Goal: Task Accomplishment & Management: Use online tool/utility

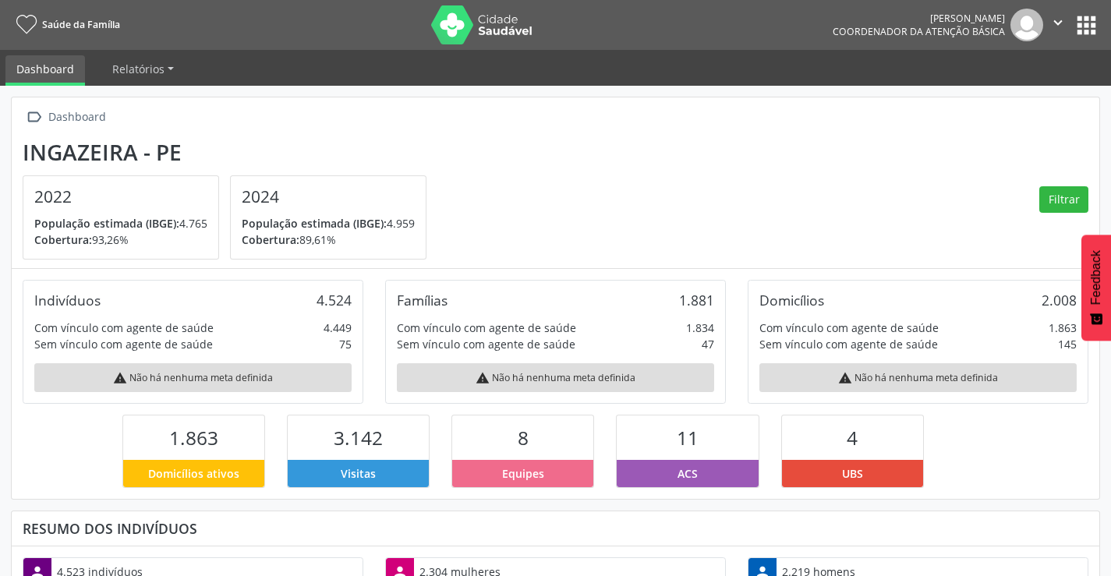
scroll to position [259, 362]
click at [1055, 22] on icon "" at bounding box center [1057, 22] width 17 height 17
click at [801, 147] on section "Ingazeira - PE 2022 População estimada (IBGE): 4.765 Cobertura: 93,26% 2024 Pop…" at bounding box center [555, 200] width 1065 height 121
click at [1048, 19] on button "" at bounding box center [1058, 25] width 30 height 33
click at [995, 90] on link "Sair" at bounding box center [1018, 95] width 108 height 22
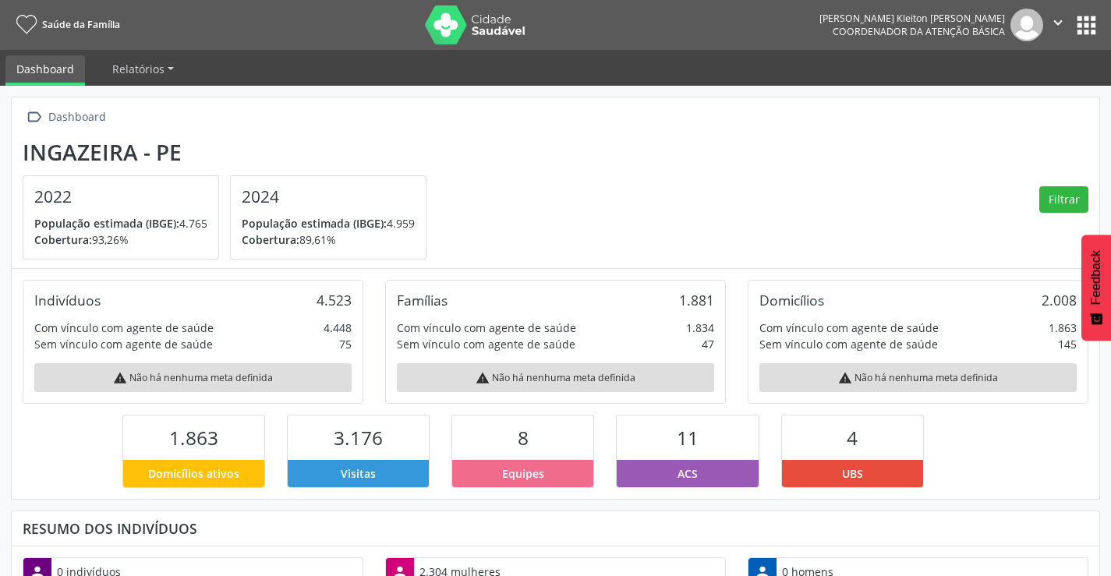
scroll to position [259, 362]
click at [1090, 23] on button "apps" at bounding box center [1085, 25] width 27 height 27
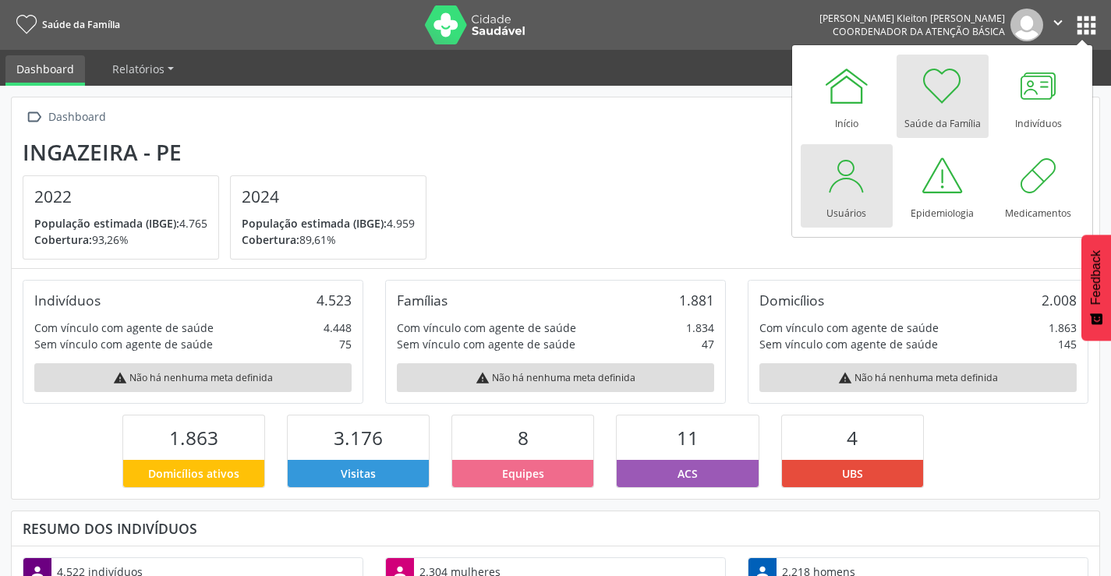
click at [834, 196] on div at bounding box center [846, 175] width 47 height 47
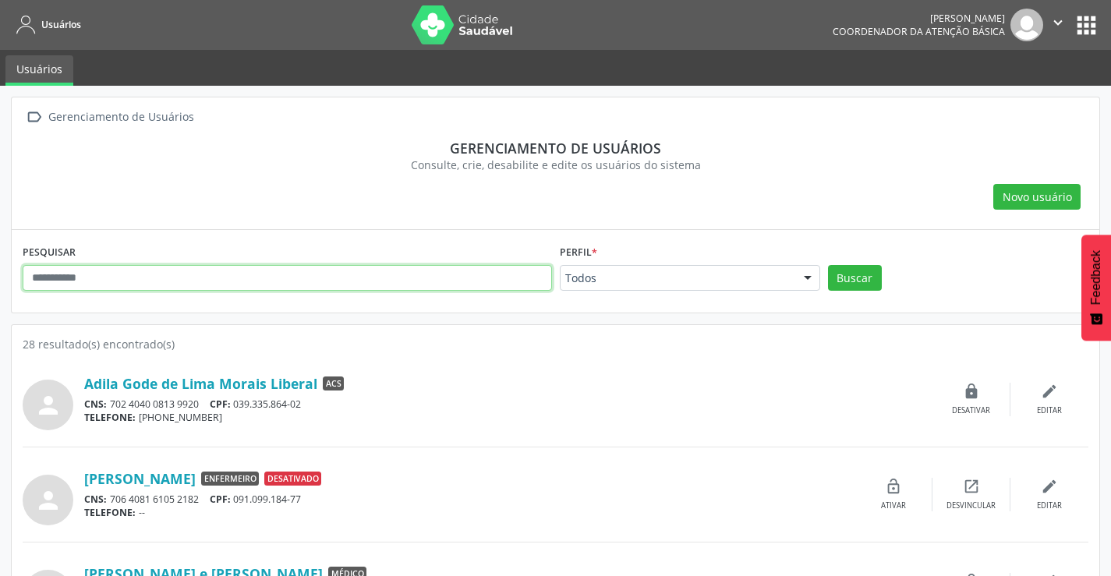
click at [126, 277] on input "text" at bounding box center [287, 278] width 529 height 26
